Goal: Find specific page/section: Find specific page/section

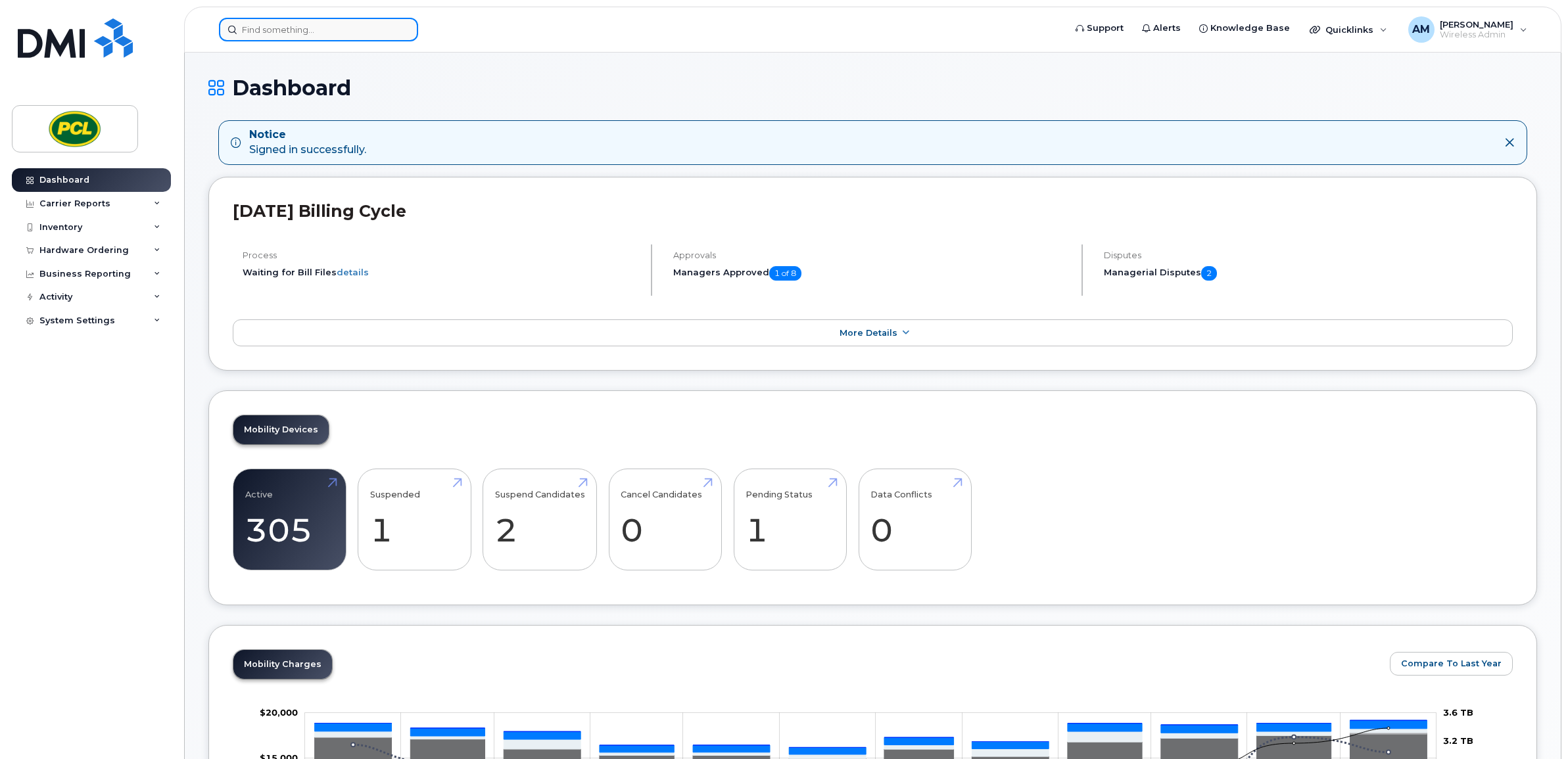
click at [276, 31] on input at bounding box center [318, 30] width 199 height 24
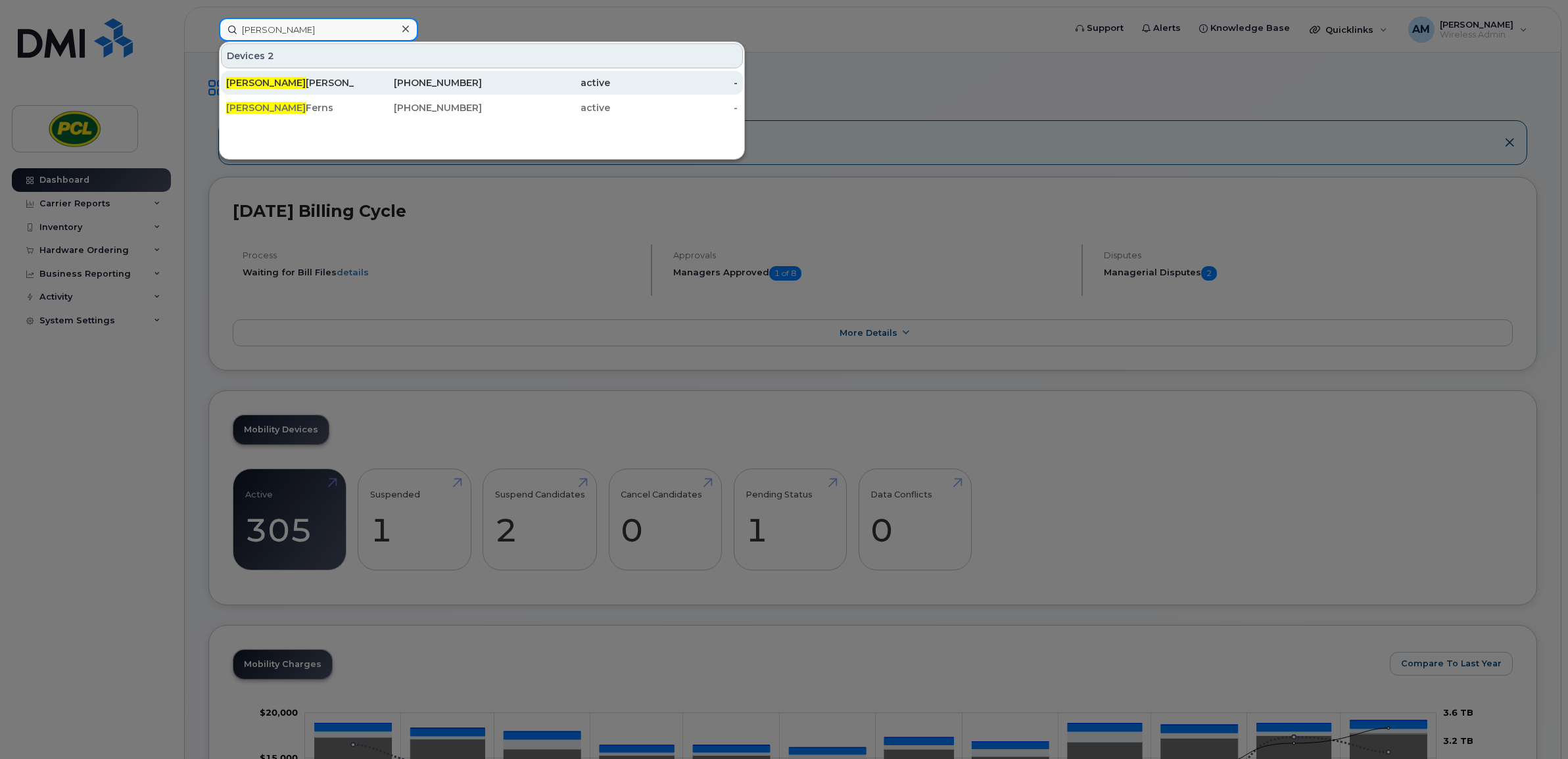
type input "[PERSON_NAME]"
click at [317, 76] on div "[PERSON_NAME]" at bounding box center [291, 83] width 128 height 13
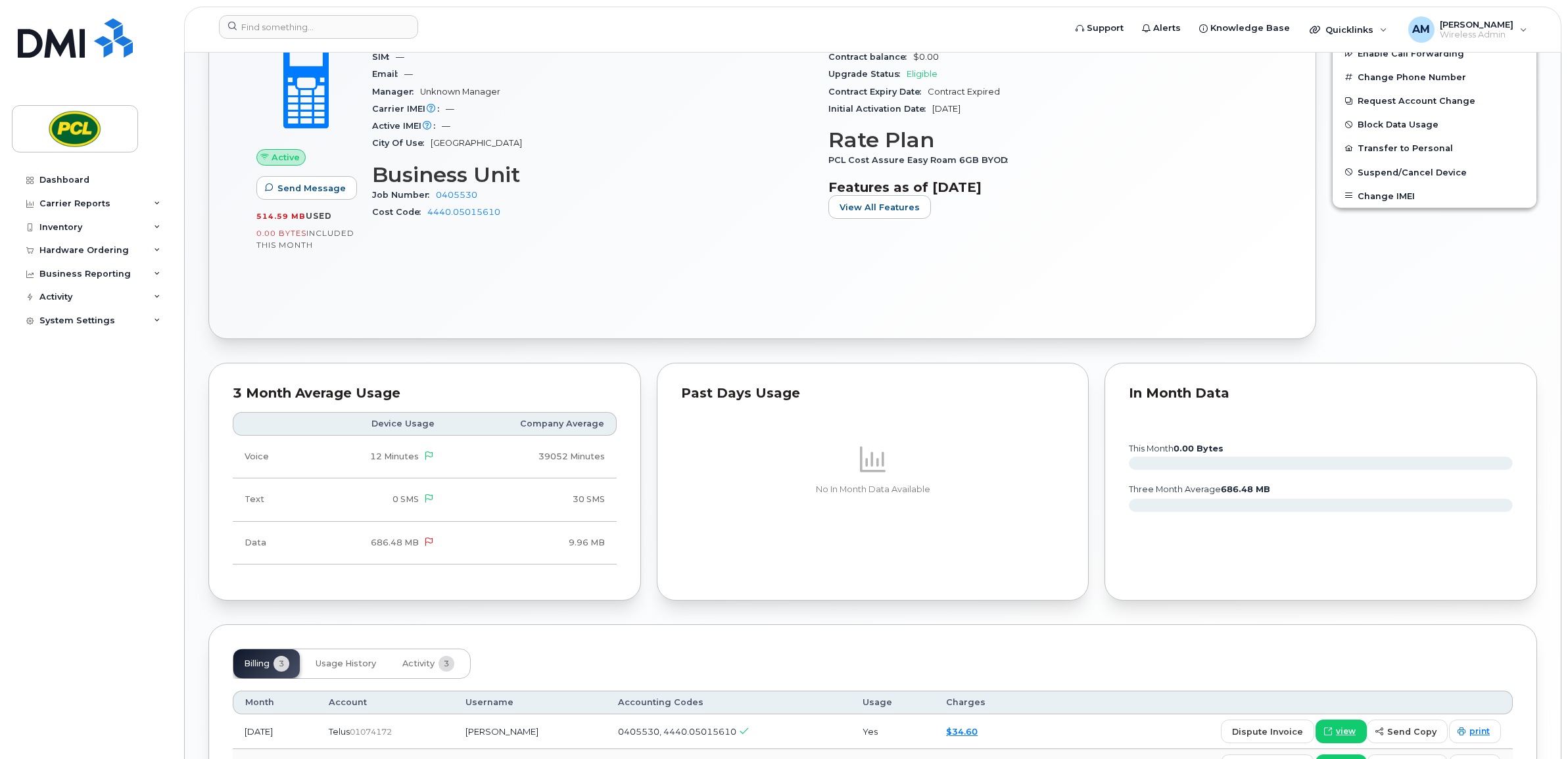
scroll to position [226, 0]
